Goal: Find specific page/section: Find specific page/section

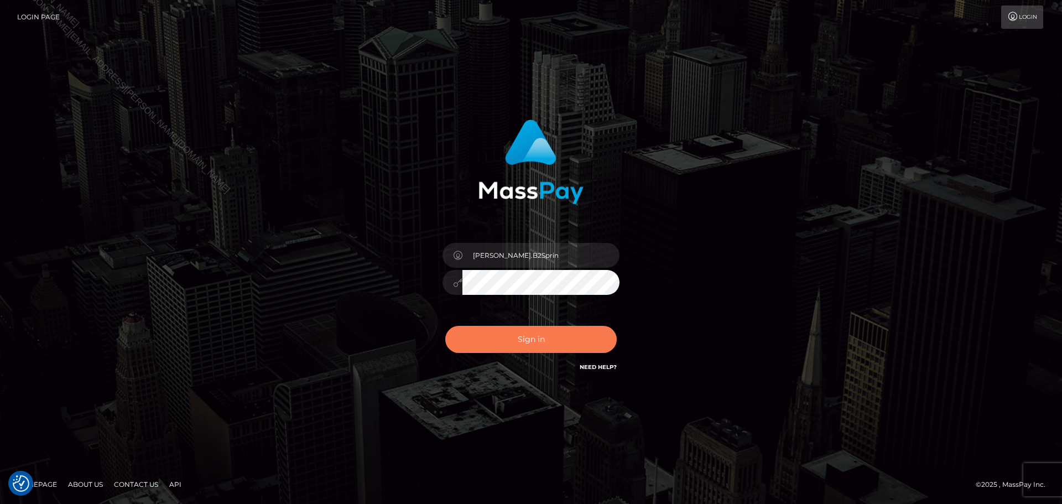
click at [589, 335] on button "Sign in" at bounding box center [530, 339] width 171 height 27
type input "David.B2Sprin"
click at [532, 337] on button "Sign in" at bounding box center [530, 339] width 171 height 27
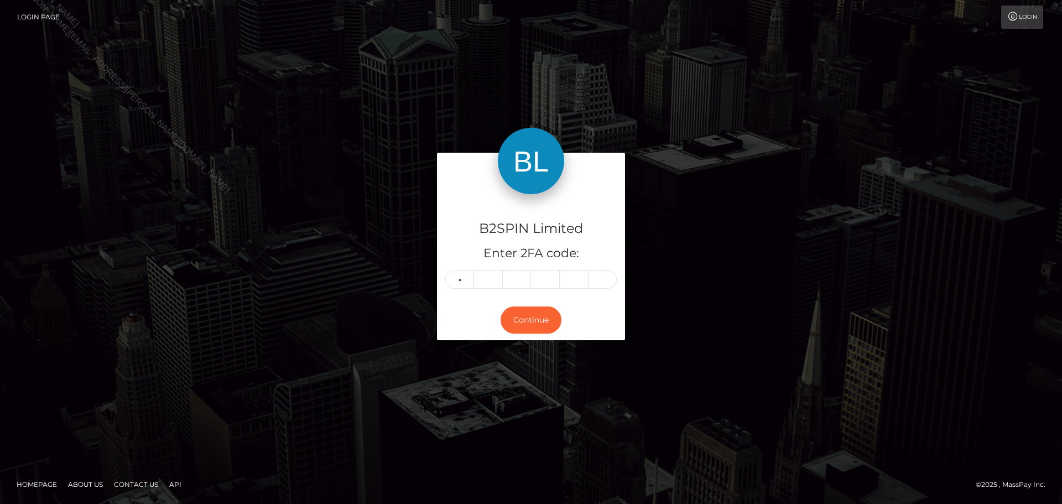
type input "4"
type input "3"
type input "6"
type input "4"
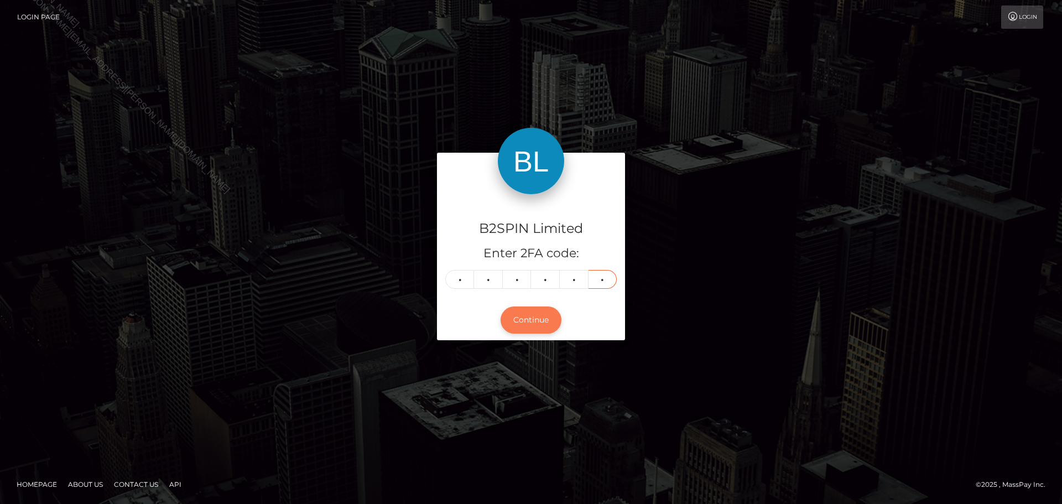
type input "7"
click at [529, 321] on button "Continue" at bounding box center [530, 319] width 61 height 27
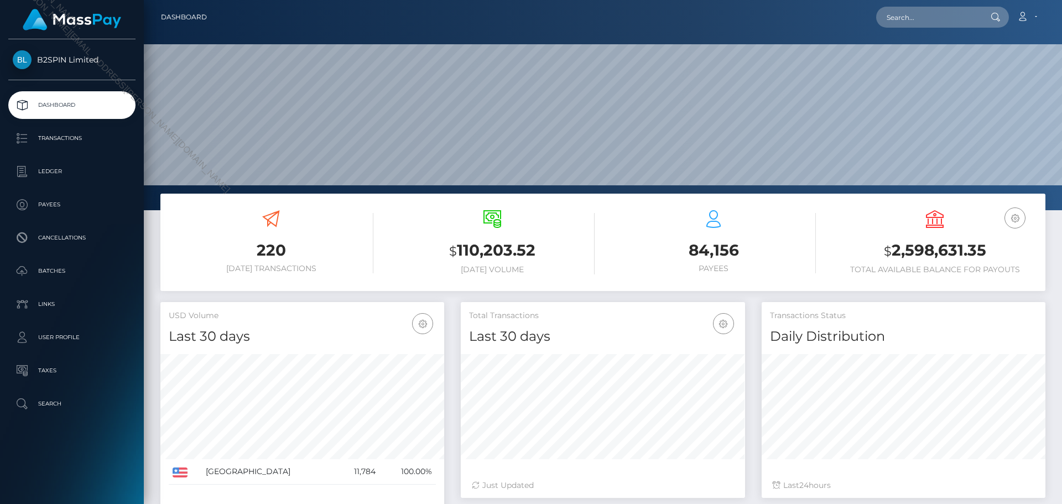
scroll to position [196, 284]
click at [933, 20] on input "text" at bounding box center [928, 17] width 104 height 21
paste input "1495428339"
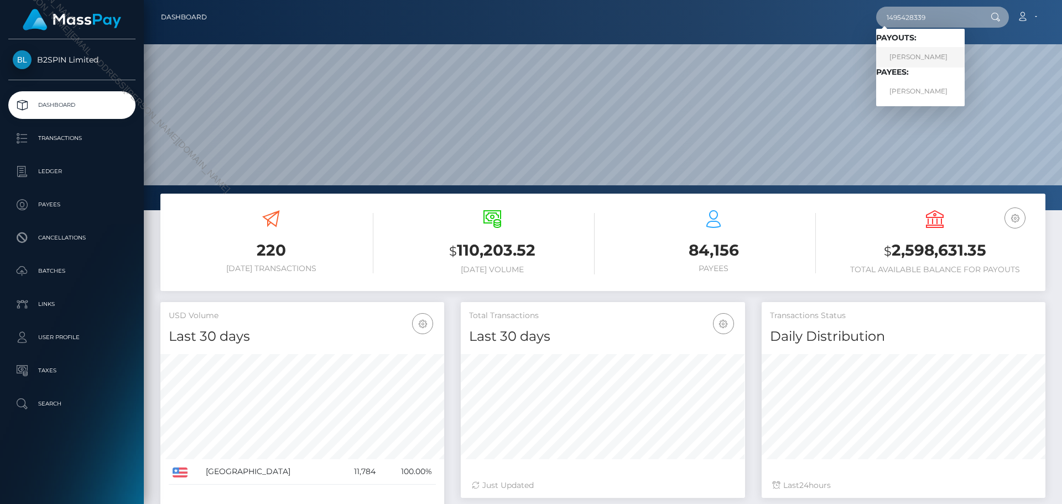
type input "1495428339"
click at [932, 57] on link "JAMIE NICOLE FULCHER" at bounding box center [920, 57] width 88 height 20
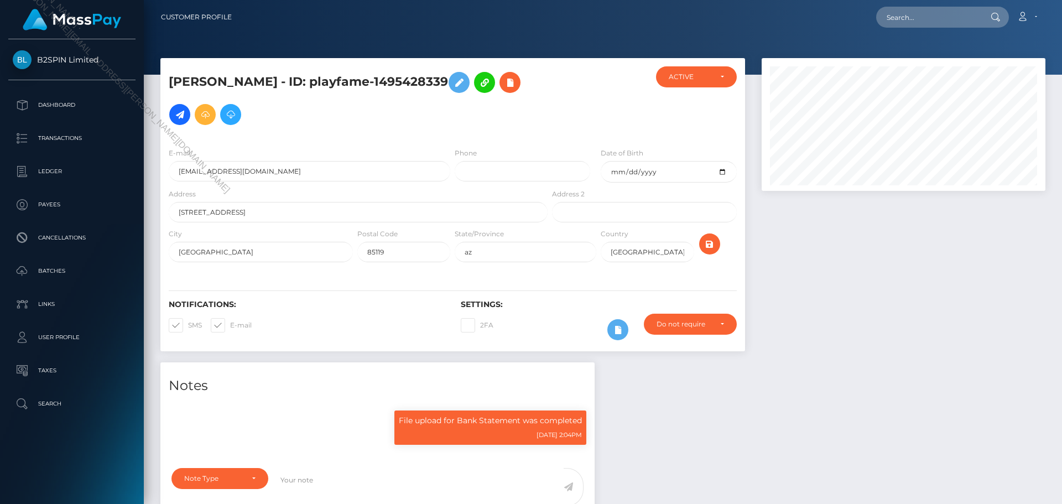
scroll to position [133, 284]
click at [847, 263] on div at bounding box center [903, 210] width 300 height 304
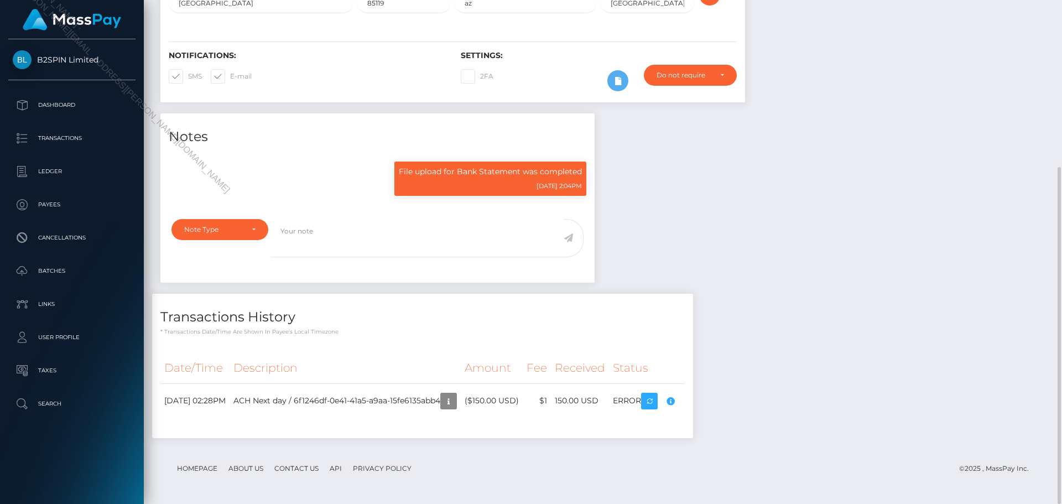
click at [805, 291] on div "Notes File upload for Bank Statement was completed 12/04/24 2:04PM" at bounding box center [602, 281] width 901 height 336
click at [455, 403] on icon "button" at bounding box center [448, 401] width 13 height 14
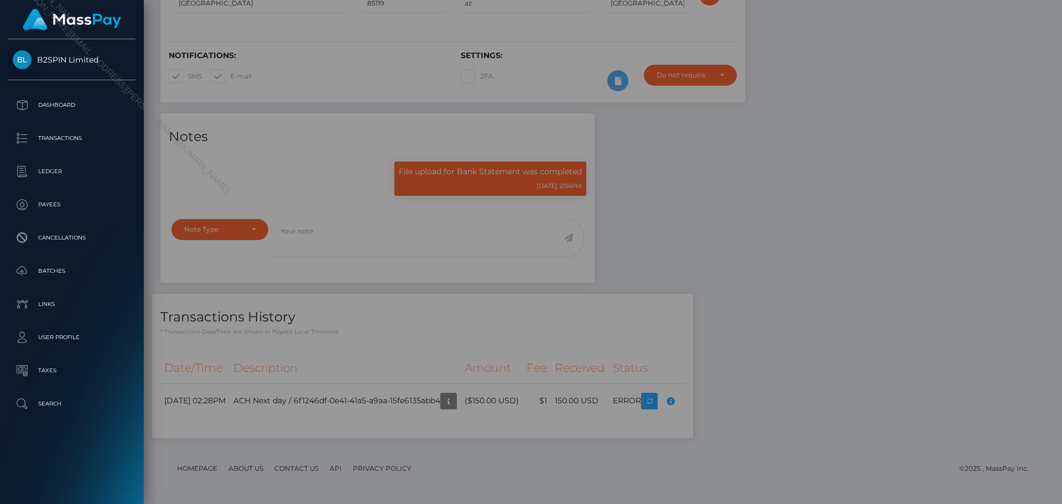
scroll to position [0, 0]
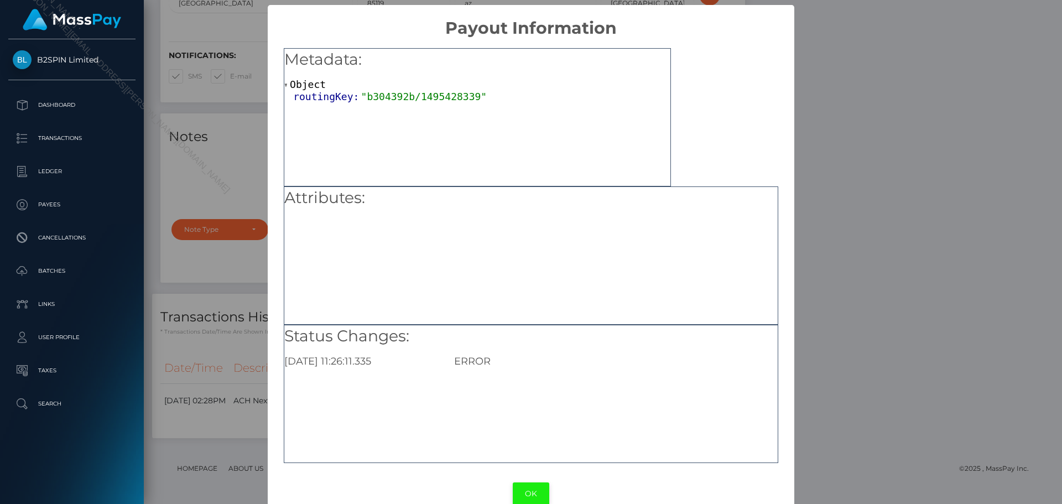
click at [529, 490] on button "OK" at bounding box center [531, 493] width 36 height 23
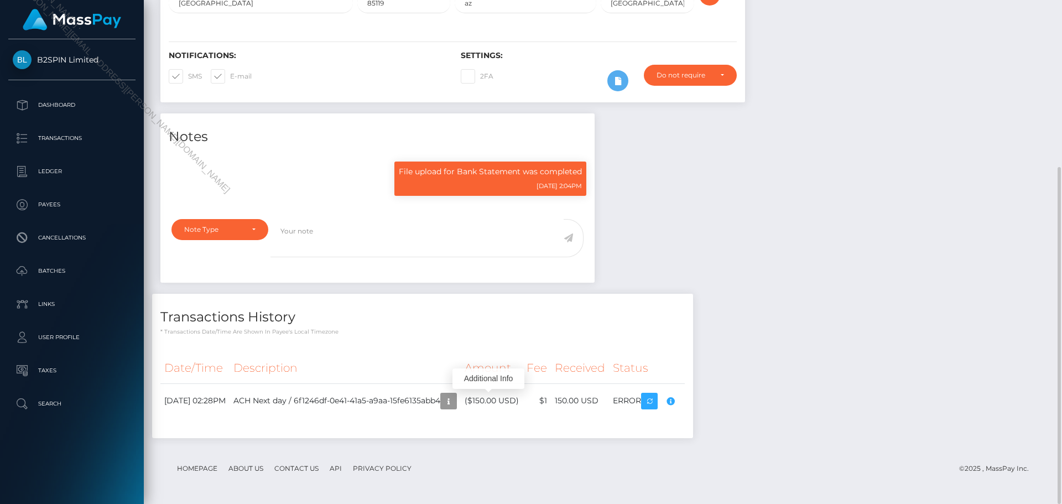
scroll to position [133, 284]
click at [716, 275] on div "Notes File upload for Bank Statement was completed 12/04/24 2:04PM" at bounding box center [602, 281] width 901 height 336
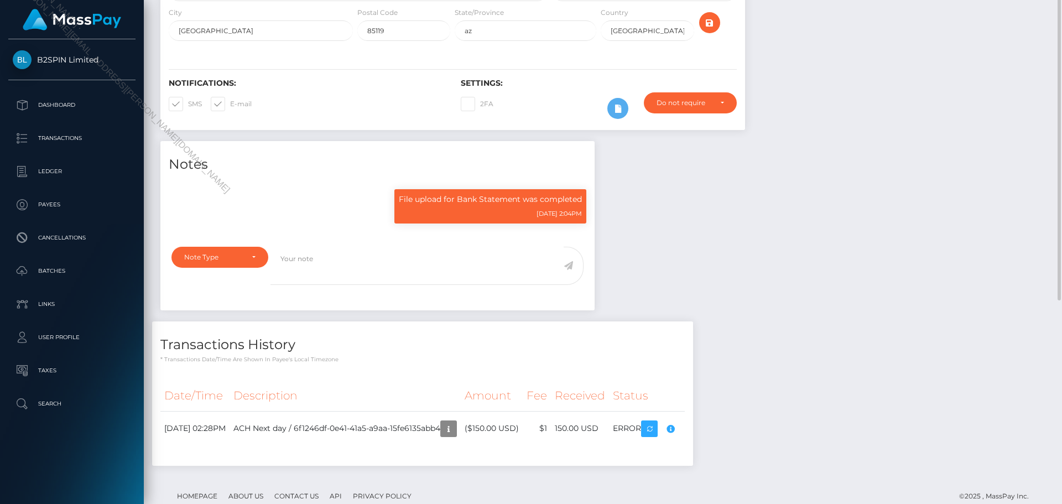
scroll to position [0, 0]
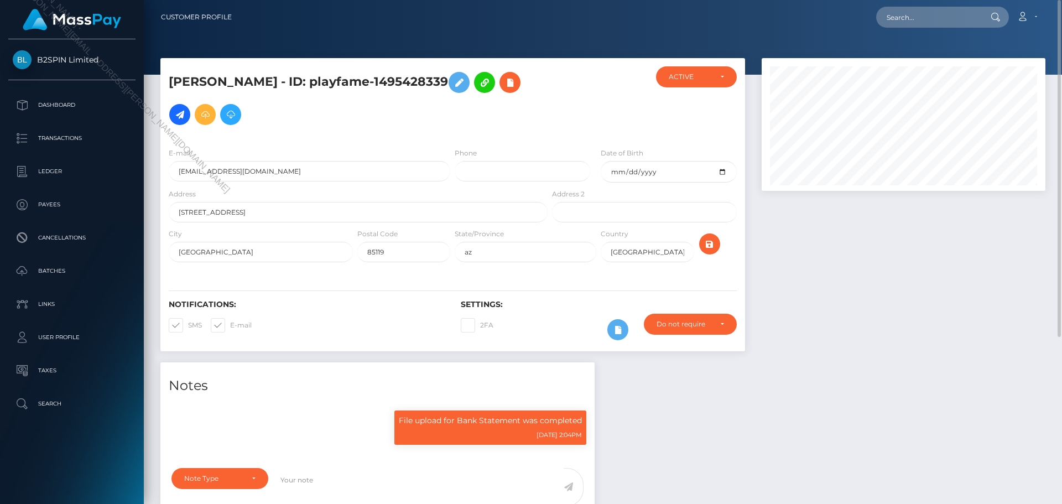
click at [410, 68] on h5 "JAMIE NICOLE FULCHER - ID: playfame-1495428339" at bounding box center [355, 98] width 373 height 64
click at [426, 79] on h5 "JAMIE NICOLE FULCHER - ID: playfame-1495428339" at bounding box center [355, 98] width 373 height 64
click at [425, 79] on h5 "JAMIE NICOLE FULCHER - ID: playfame-1495428339" at bounding box center [355, 98] width 373 height 64
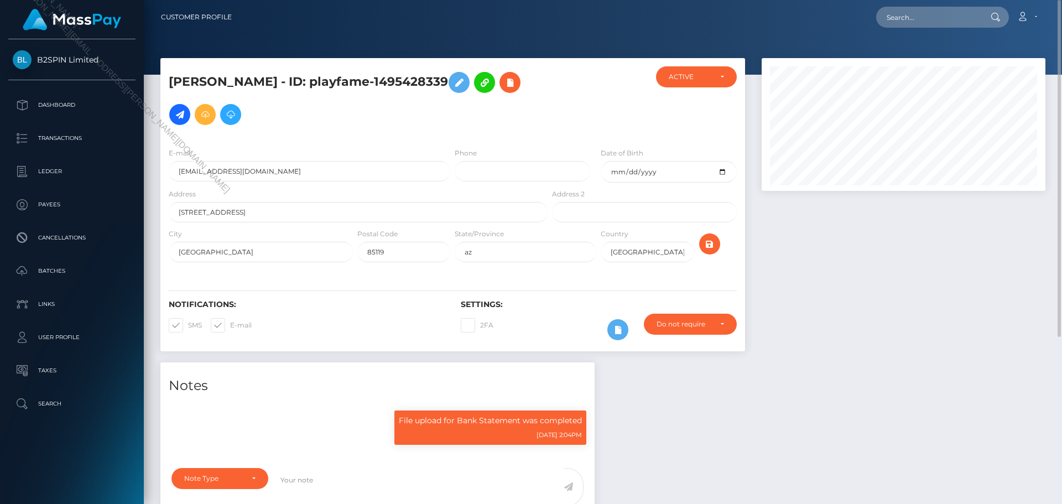
click at [307, 227] on div "Address 403 E Quail Ave" at bounding box center [354, 208] width 389 height 40
drag, startPoint x: 168, startPoint y: 80, endPoint x: 324, endPoint y: 83, distance: 156.0
click at [324, 83] on div "JAMIE NICOLE FULCHER - ID: playfame-1495428339" at bounding box center [354, 102] width 389 height 72
copy h5 "JAMIE NICOLE FULCHER"
drag, startPoint x: 418, startPoint y: 114, endPoint x: 412, endPoint y: 107, distance: 9.8
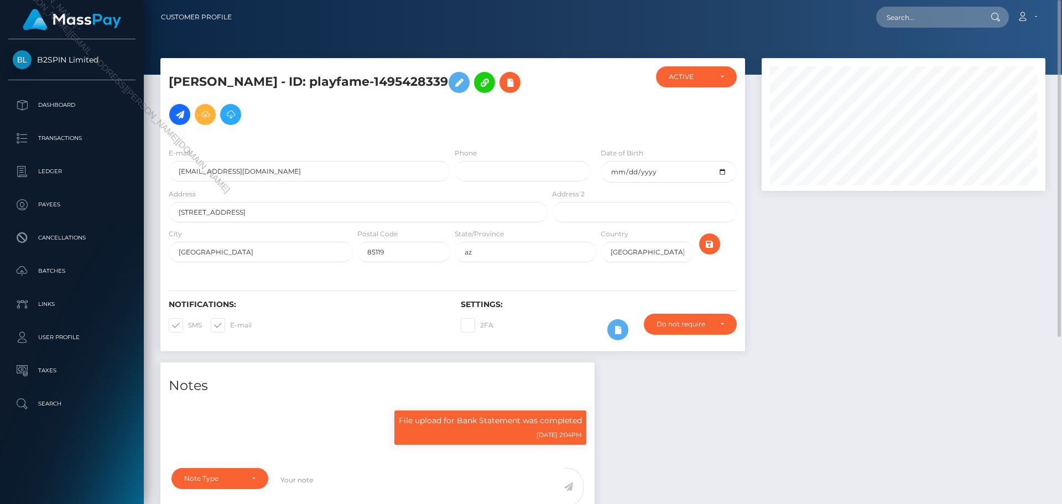
click at [418, 114] on h5 "JAMIE NICOLE FULCHER - ID: playfame-1495428339" at bounding box center [355, 98] width 373 height 64
drag, startPoint x: 358, startPoint y: 82, endPoint x: 493, endPoint y: 83, distance: 134.4
click at [493, 83] on h5 "JAMIE NICOLE FULCHER - ID: playfame-1495428339" at bounding box center [355, 98] width 373 height 64
copy h5 "playfame-1495428339"
click at [512, 210] on input "403 E Quail Ave" at bounding box center [358, 212] width 379 height 20
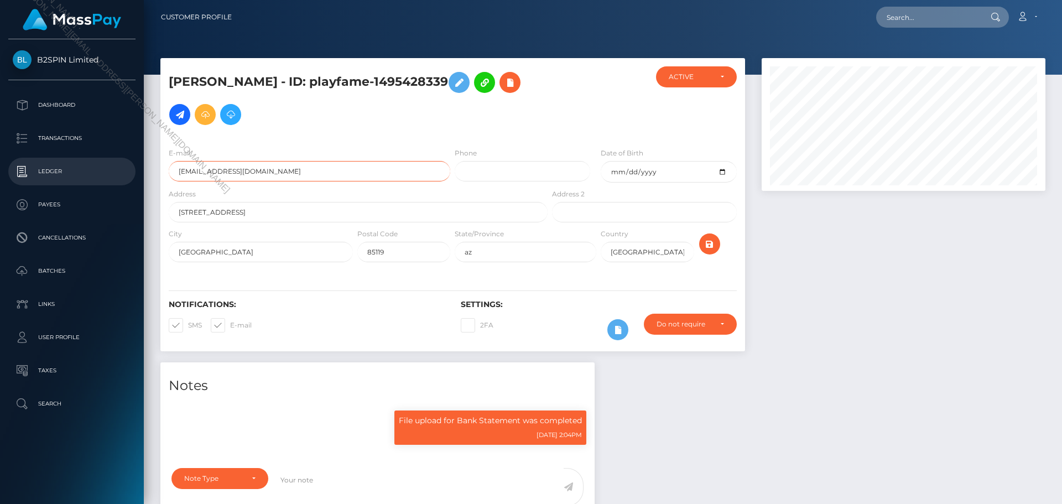
drag, startPoint x: 272, startPoint y: 175, endPoint x: 133, endPoint y: 167, distance: 139.0
click at [149, 169] on div "JAMIE NICOLE FULCHER - ID: playfame-1495428339 CLOSED az" at bounding box center [603, 405] width 918 height 695
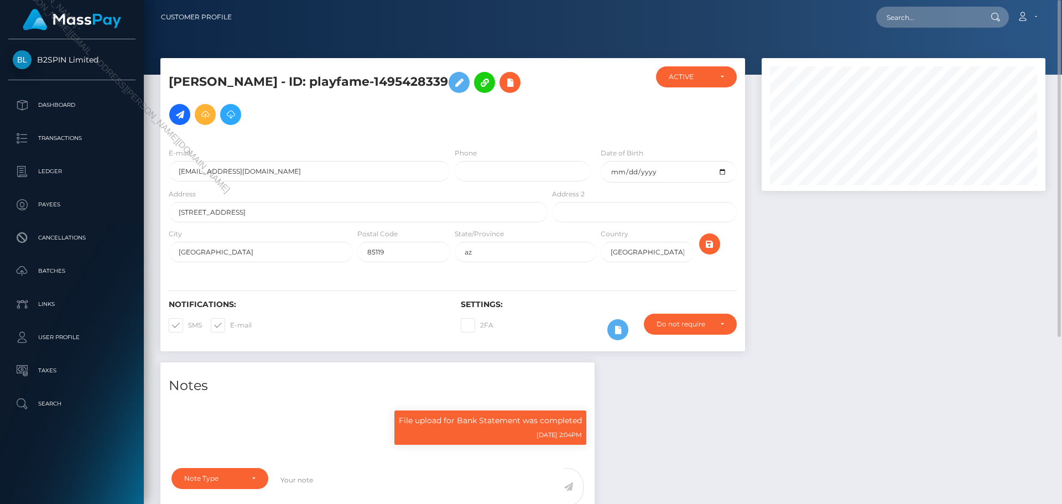
click at [460, 193] on div "Address 403 E Quail Ave" at bounding box center [358, 205] width 379 height 34
click at [874, 253] on div at bounding box center [903, 210] width 300 height 304
click at [448, 74] on h5 "JAMIE NICOLE FULCHER - ID: playfame-1495428339" at bounding box center [355, 98] width 373 height 64
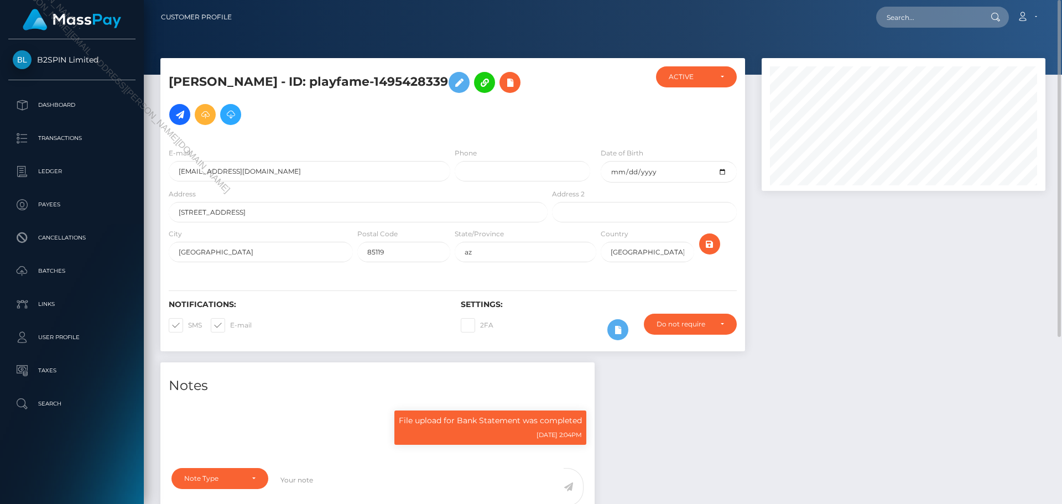
click at [448, 74] on h5 "JAMIE NICOLE FULCHER - ID: playfame-1495428339" at bounding box center [355, 98] width 373 height 64
copy h5 "JAMIE NICOLE FULCHER - ID: playfame-1495428339"
click at [394, 81] on h5 "JAMIE NICOLE FULCHER - ID: playfame-1495428339" at bounding box center [355, 98] width 373 height 64
drag, startPoint x: 357, startPoint y: 85, endPoint x: 559, endPoint y: 63, distance: 203.0
click at [491, 88] on h5 "JAMIE NICOLE FULCHER - ID: playfame-1495428339" at bounding box center [355, 98] width 373 height 64
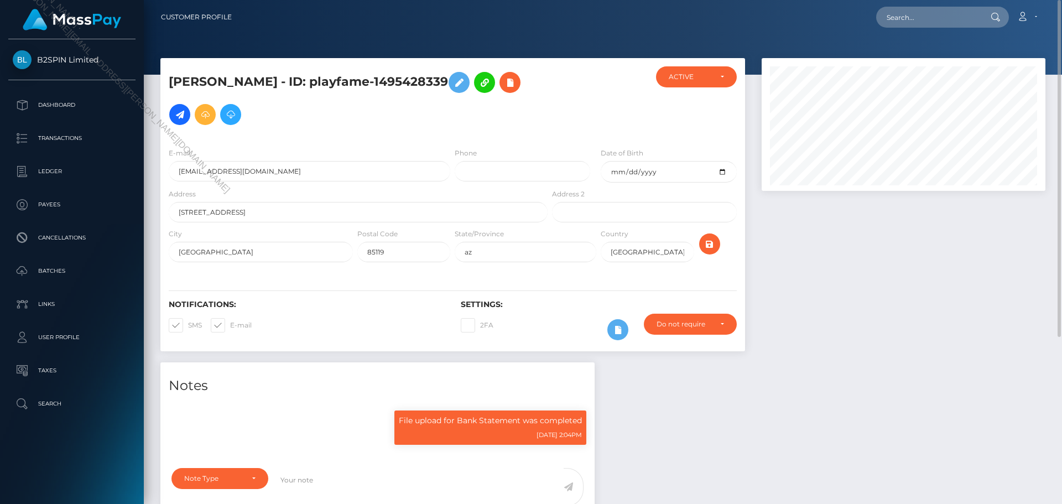
copy h5 "playfame-1495428339"
click at [333, 75] on h5 "JAMIE NICOLE FULCHER - ID: playfame-1495428339" at bounding box center [355, 98] width 373 height 64
click at [212, 82] on h5 "JAMIE NICOLE FULCHER - ID: playfame-1495428339" at bounding box center [355, 98] width 373 height 64
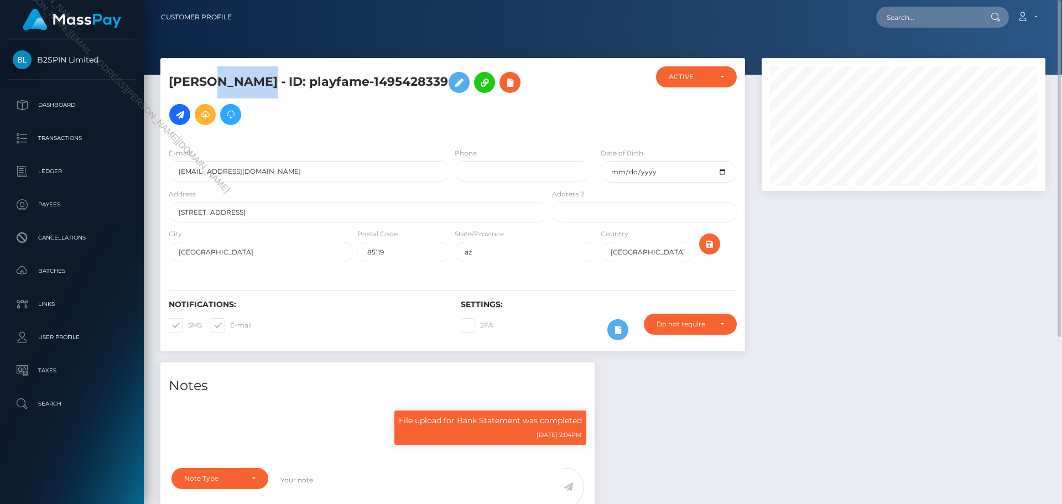
click at [161, 78] on div "JAMIE NICOLE FULCHER - ID: playfame-1495428339" at bounding box center [354, 102] width 389 height 72
drag, startPoint x: 171, startPoint y: 77, endPoint x: 320, endPoint y: 87, distance: 149.1
click at [321, 87] on h5 "JAMIE NICOLE FULCHER - ID: playfame-1495428339" at bounding box center [355, 98] width 373 height 64
copy h5 "JAMIE NICOLE FULCHER"
